Goal: Transaction & Acquisition: Subscribe to service/newsletter

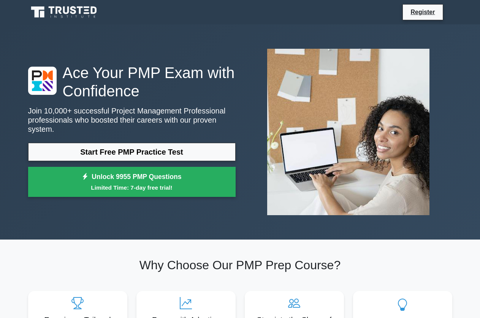
scroll to position [116, 0]
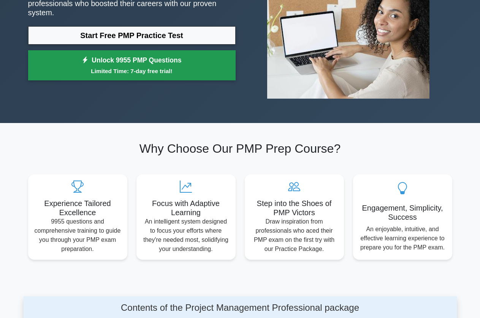
click at [105, 56] on link "Unlock 9955 PMP Questions Limited Time: 7-day free trial!" at bounding box center [132, 65] width 208 height 30
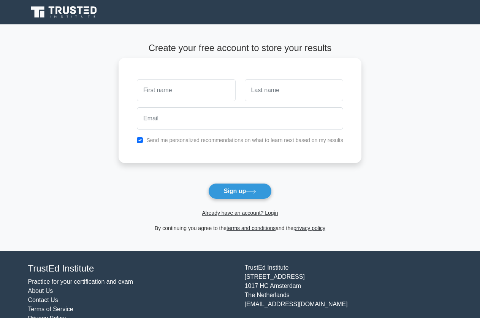
click at [184, 89] on input "text" at bounding box center [186, 90] width 98 height 22
click at [239, 213] on link "Already have an account? Login" at bounding box center [240, 213] width 76 height 6
